Goal: Task Accomplishment & Management: Use online tool/utility

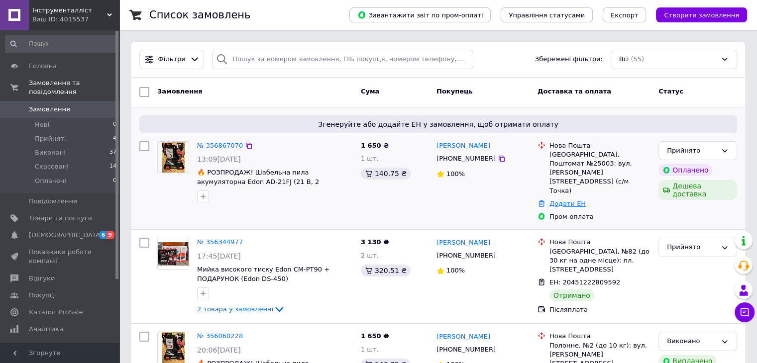
click at [560, 200] on link "Додати ЕН" at bounding box center [567, 203] width 36 height 7
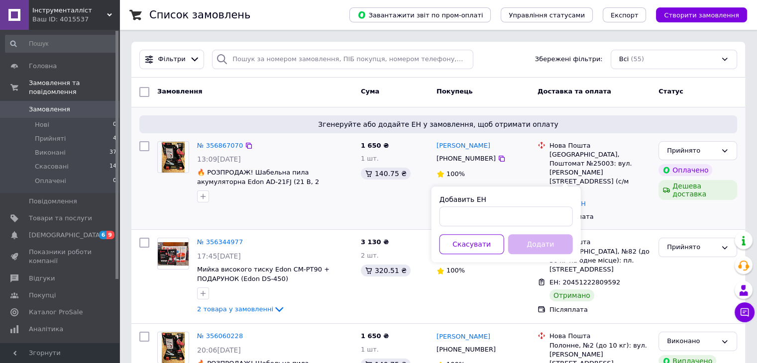
click at [577, 157] on div "[GEOGRAPHIC_DATA], Поштомат №25003: вул. [PERSON_NAME][STREET_ADDRESS] (с/м Точ…" at bounding box center [599, 172] width 101 height 45
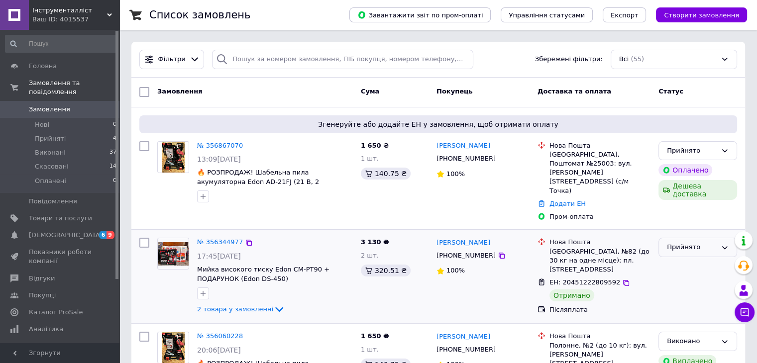
click at [698, 238] on div "Прийнято" at bounding box center [697, 247] width 79 height 19
click at [690, 259] on li "Виконано" at bounding box center [698, 268] width 78 height 18
click at [223, 142] on link "№ 356867070" at bounding box center [220, 145] width 46 height 7
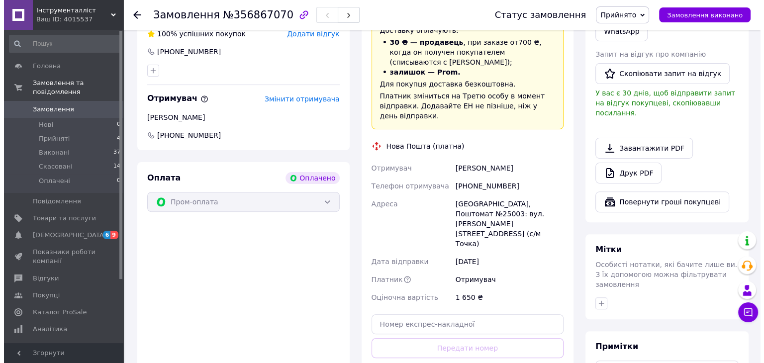
scroll to position [294, 0]
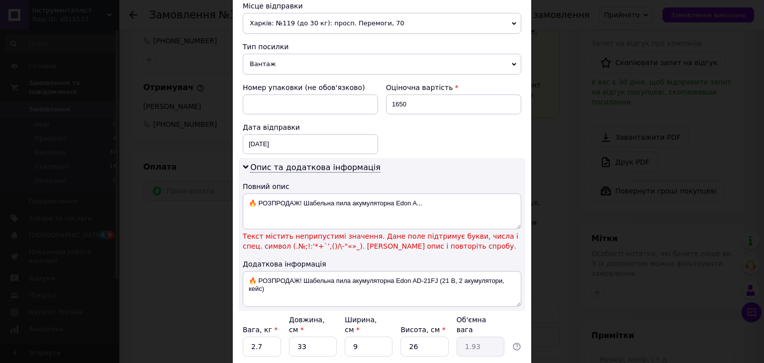
scroll to position [428, 0]
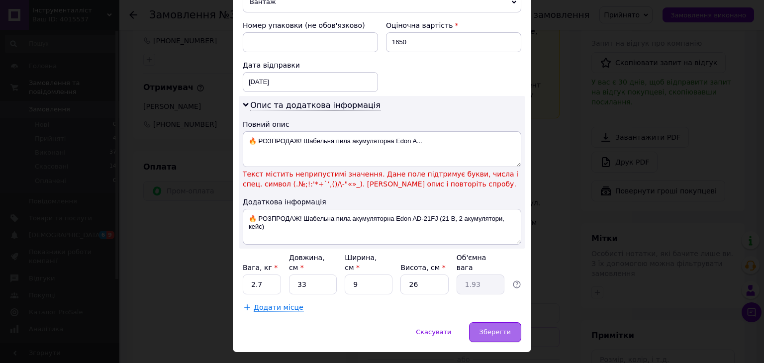
click at [495, 322] on div "Зберегти" at bounding box center [495, 332] width 52 height 20
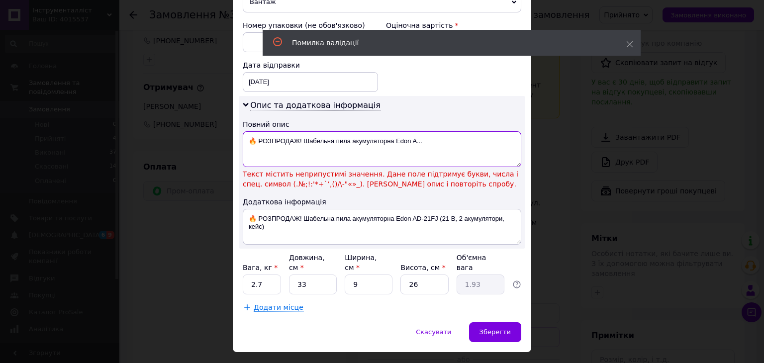
click at [252, 131] on textarea "🔥 РОЗПРОДАЖ! Шабельна пила акумуляторна Edon A..." at bounding box center [382, 149] width 279 height 36
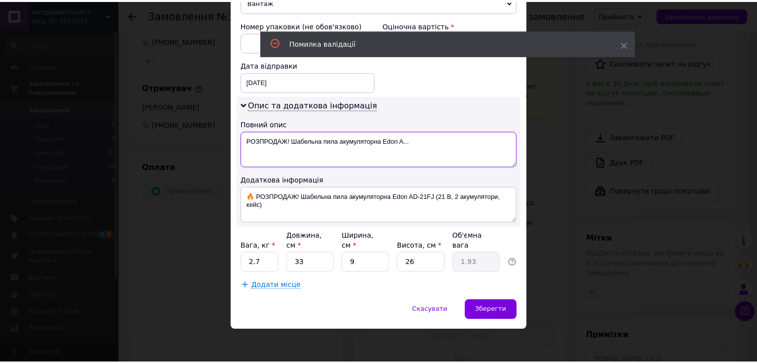
scroll to position [406, 0]
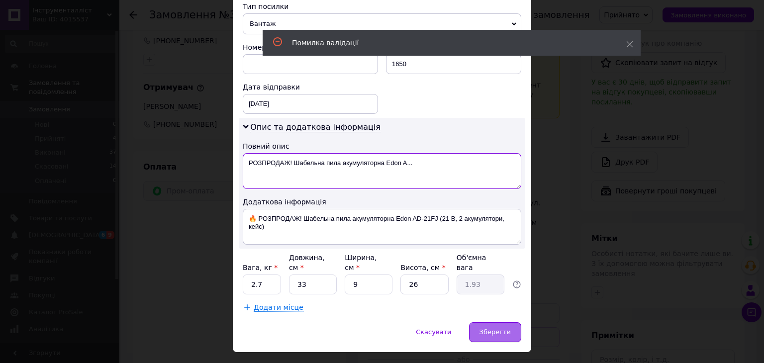
type textarea "РОЗПРОДАЖ! Шабельна пила акумуляторна Edon A..."
click at [502, 322] on div "Зберегти" at bounding box center [495, 332] width 52 height 20
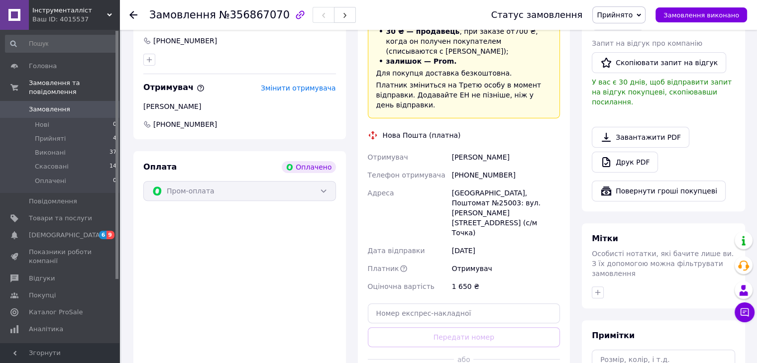
scroll to position [298, 0]
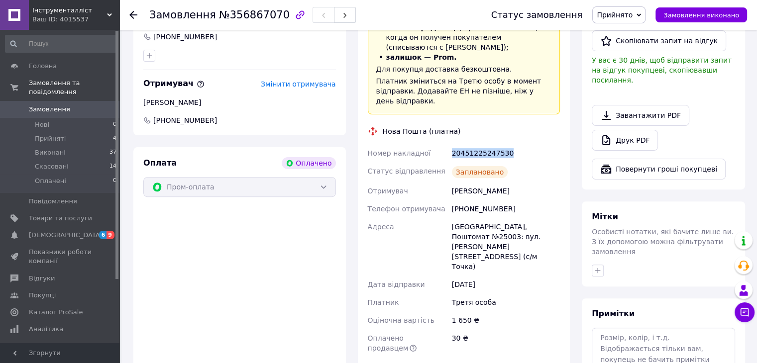
drag, startPoint x: 452, startPoint y: 130, endPoint x: 508, endPoint y: 129, distance: 56.7
click at [508, 144] on div "20451225247530" at bounding box center [506, 153] width 112 height 18
copy div "20451225247530"
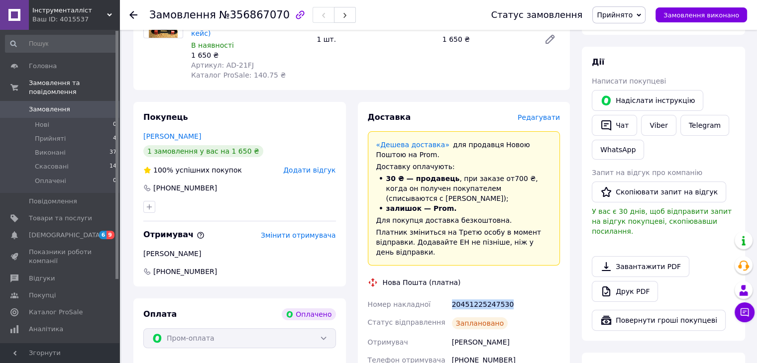
scroll to position [150, 0]
